Goal: Task Accomplishment & Management: Manage account settings

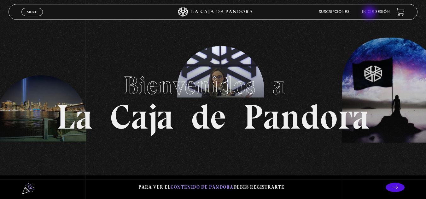
click at [370, 13] on link "Inicie sesión" at bounding box center [376, 12] width 28 height 4
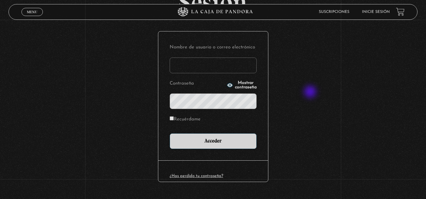
scroll to position [63, 0]
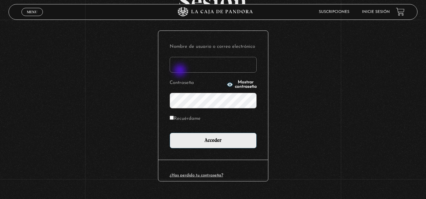
click at [183, 70] on input "Nombre de usuario o correo electrónico" at bounding box center [213, 65] width 87 height 16
type input "G"
type input "[EMAIL_ADDRESS][DOMAIN_NAME]"
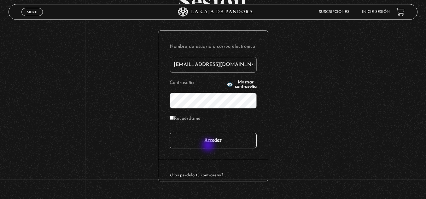
click at [210, 144] on input "Acceder" at bounding box center [213, 141] width 87 height 16
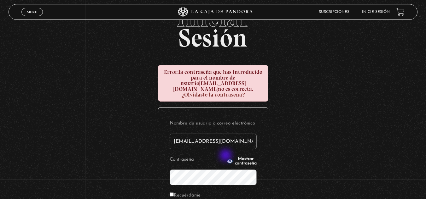
scroll to position [63, 0]
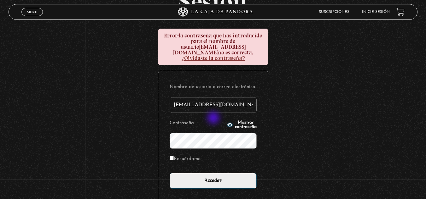
click at [227, 122] on icon "button" at bounding box center [230, 125] width 6 height 6
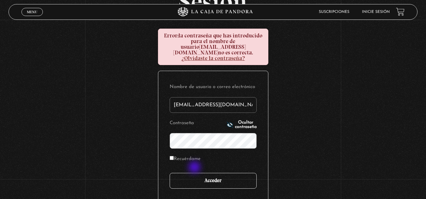
click at [195, 173] on input "Acceder" at bounding box center [213, 181] width 87 height 16
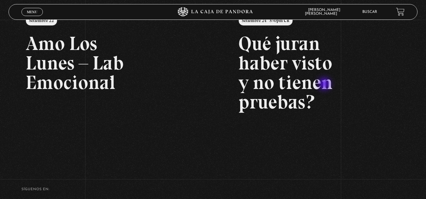
scroll to position [63, 0]
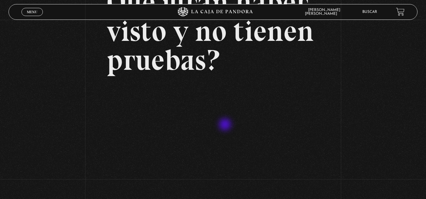
scroll to position [126, 0]
